Goal: Task Accomplishment & Management: Complete application form

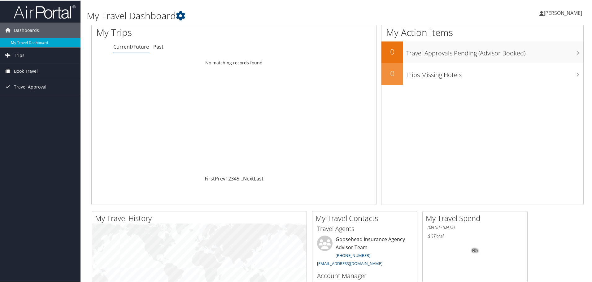
click at [36, 72] on span "Book Travel" at bounding box center [26, 70] width 24 height 15
click at [34, 83] on link "Agent Booking Request" at bounding box center [40, 82] width 80 height 9
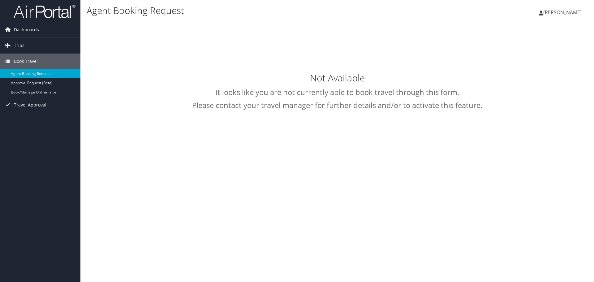
type input "[PERSON_NAME]"
select select "[EMAIL_ADDRESS][DOMAIN_NAME]"
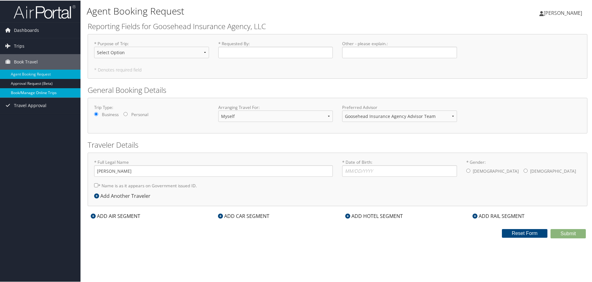
click at [41, 88] on link "Book/Manage Online Trips" at bounding box center [40, 92] width 80 height 9
